Goal: Check status

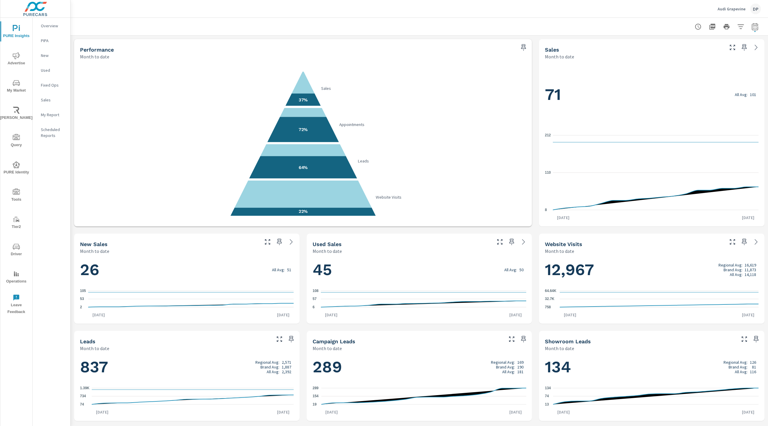
scroll to position [193, 0]
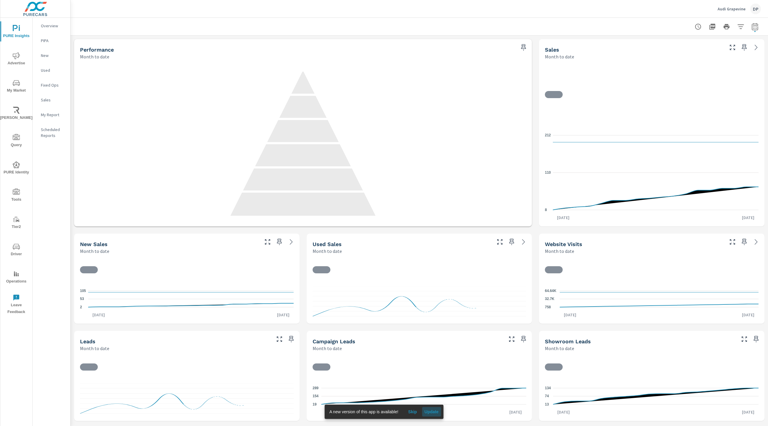
click at [433, 411] on span "Update" at bounding box center [432, 411] width 14 height 5
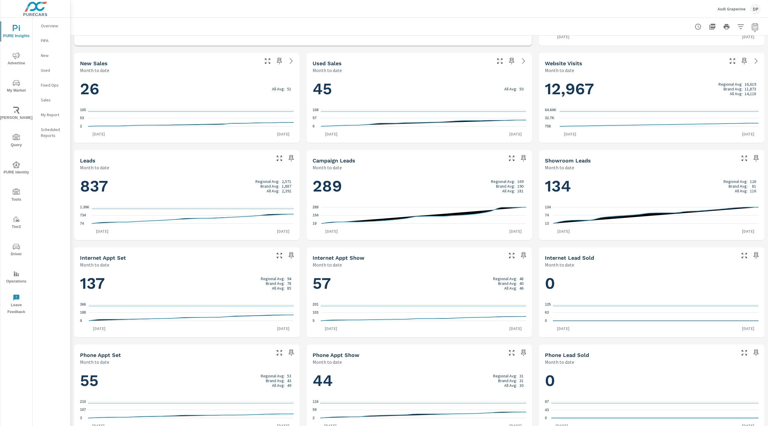
scroll to position [193, 0]
